Goal: Task Accomplishment & Management: Use online tool/utility

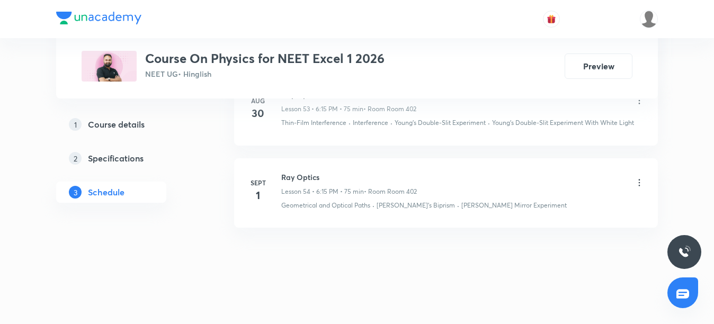
scroll to position [5010, 0]
drag, startPoint x: 281, startPoint y: 173, endPoint x: 322, endPoint y: 173, distance: 40.8
click at [322, 173] on div "[DATE] Ray Optics Lesson 54 • 6:15 PM • 75 min • Room Room 402 Geometrical and …" at bounding box center [445, 188] width 397 height 39
copy h6 "Ray Optics"
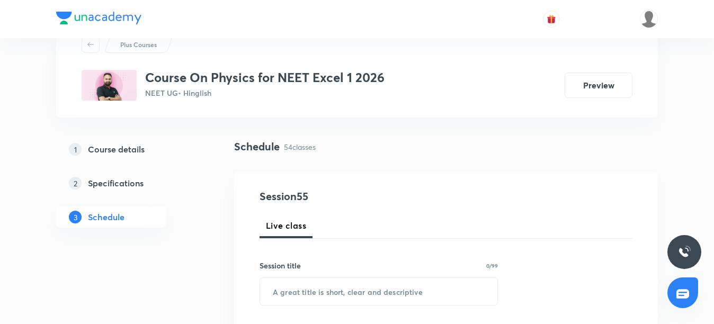
scroll to position [159, 0]
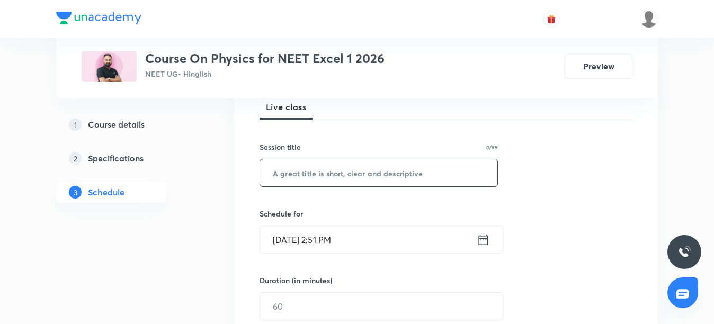
click at [319, 181] on input "text" at bounding box center [378, 172] width 237 height 27
paste input "Ray Optics"
type input "Ray Optics"
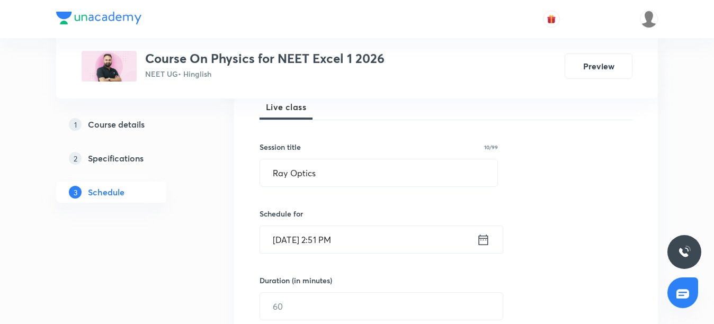
click at [327, 241] on input "[DATE] 2:51 PM" at bounding box center [368, 239] width 217 height 27
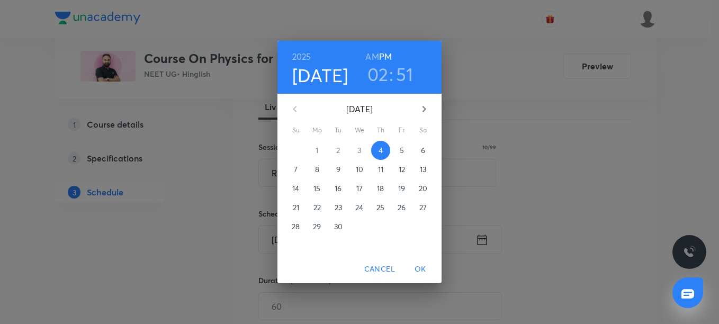
click at [381, 69] on h3 "02" at bounding box center [378, 74] width 21 height 22
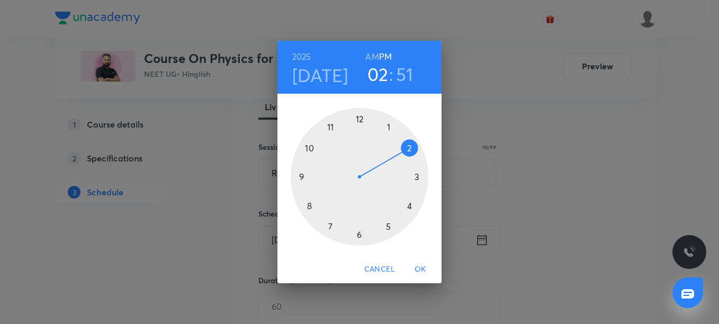
click at [417, 176] on div at bounding box center [360, 177] width 138 height 138
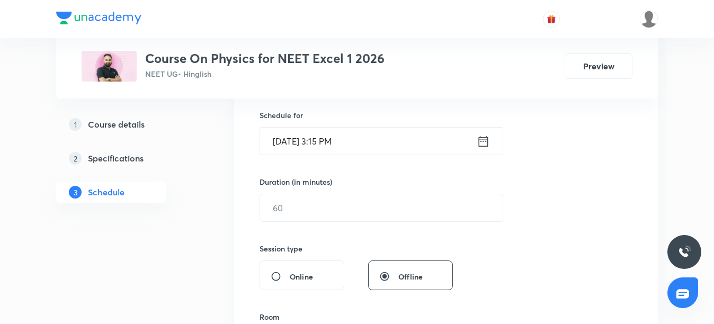
scroll to position [265, 0]
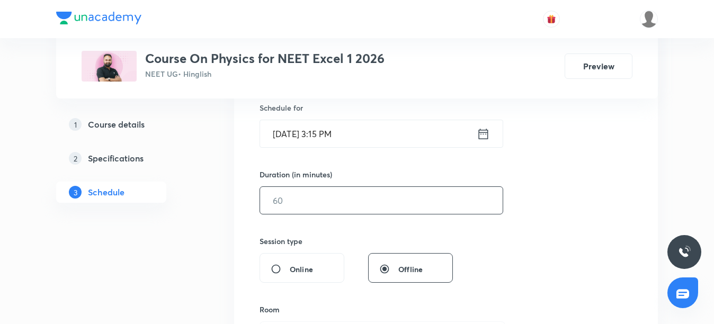
click at [296, 202] on input "text" at bounding box center [381, 200] width 243 height 27
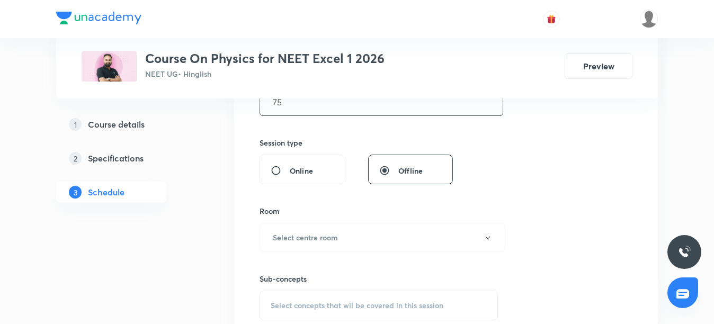
scroll to position [371, 0]
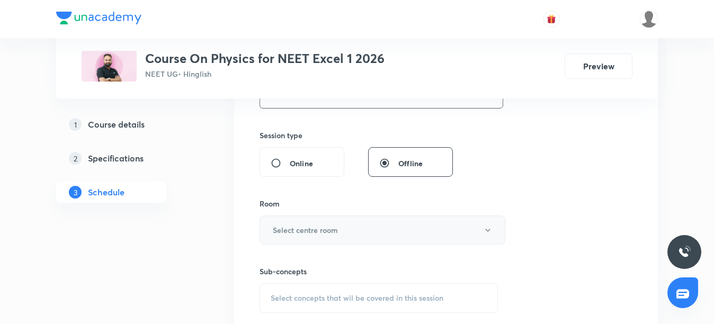
type input "75"
click at [339, 228] on button "Select centre room" at bounding box center [383, 230] width 246 height 29
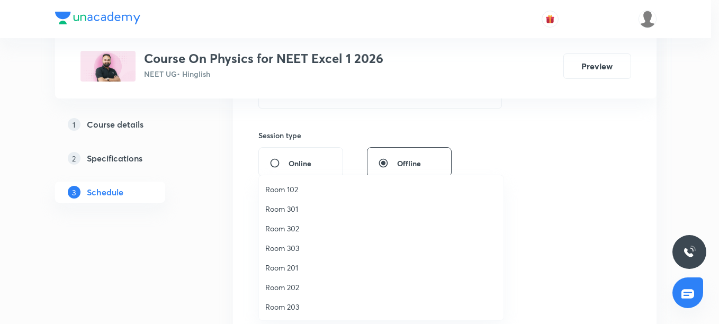
click at [301, 307] on span "Room 203" at bounding box center [381, 306] width 232 height 11
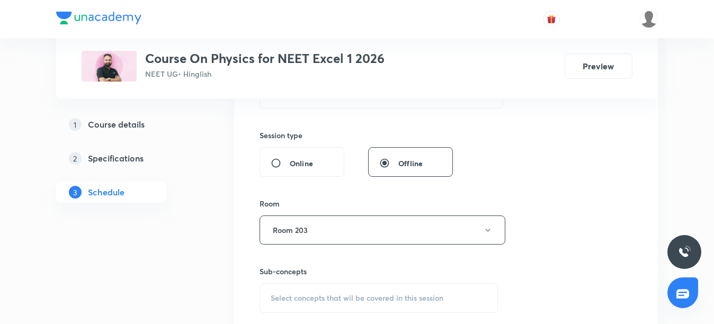
click at [292, 295] on span "Select concepts that wil be covered in this session" at bounding box center [357, 298] width 173 height 8
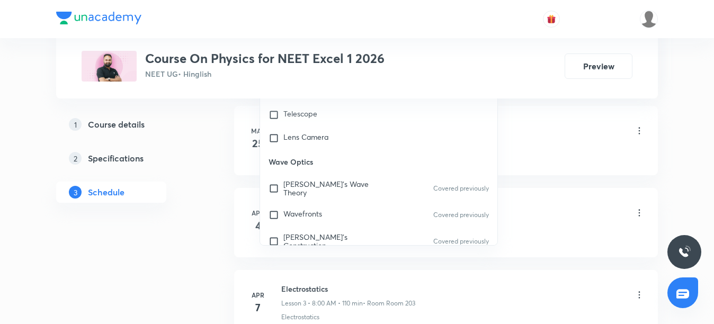
scroll to position [15677, 0]
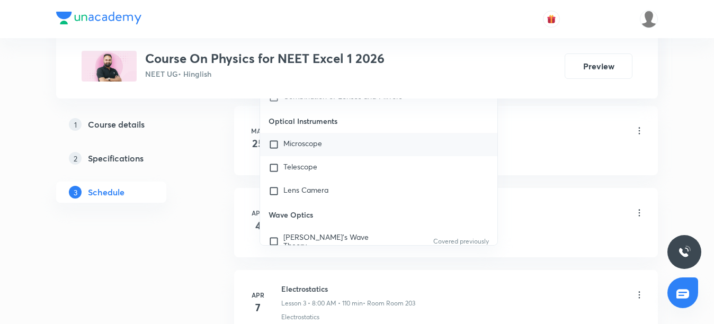
type input "Optic"
click at [300, 141] on span "Microscope" at bounding box center [302, 143] width 39 height 10
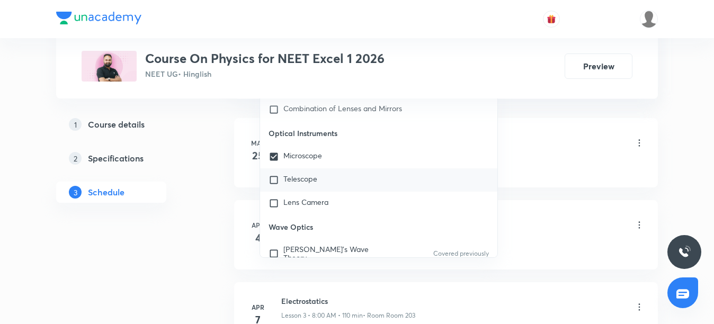
click at [301, 177] on span "Telescope" at bounding box center [300, 179] width 34 height 10
checkbox input "true"
click at [306, 204] on span "Lens Camera" at bounding box center [305, 202] width 45 height 10
checkbox input "true"
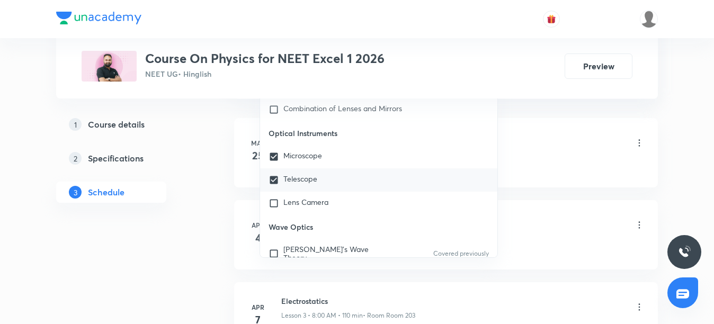
checkbox input "true"
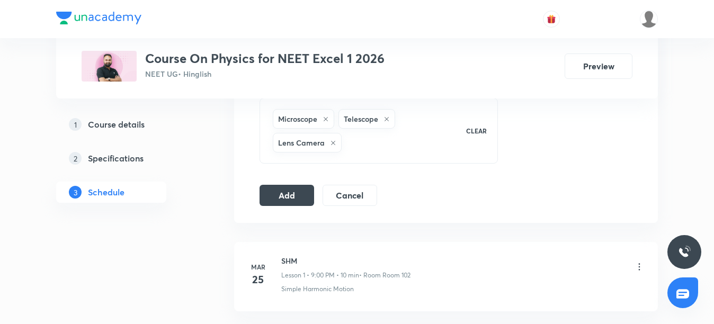
scroll to position [550, 0]
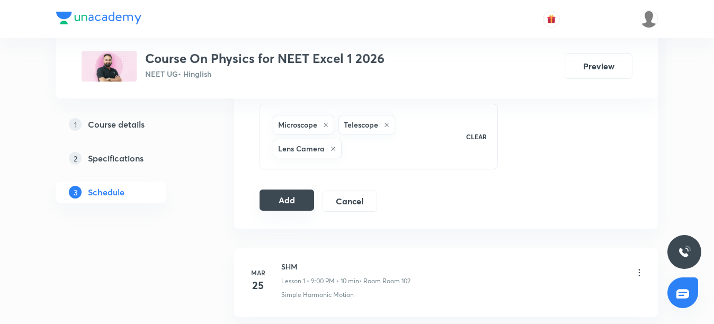
click at [298, 200] on button "Add" at bounding box center [287, 200] width 55 height 21
